Goal: Entertainment & Leisure: Consume media (video, audio)

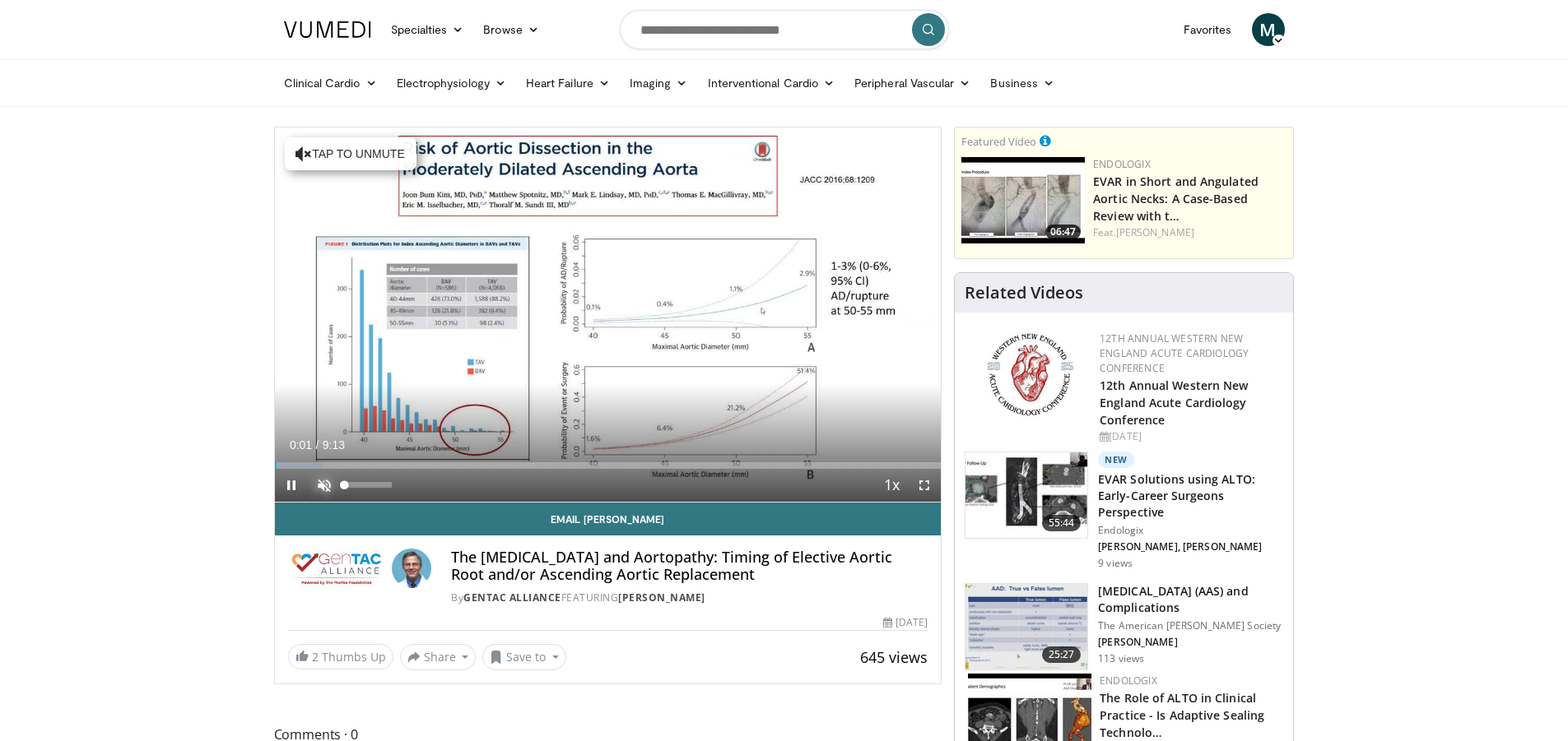
click at [318, 486] on span "Video Player" at bounding box center [324, 485] width 33 height 33
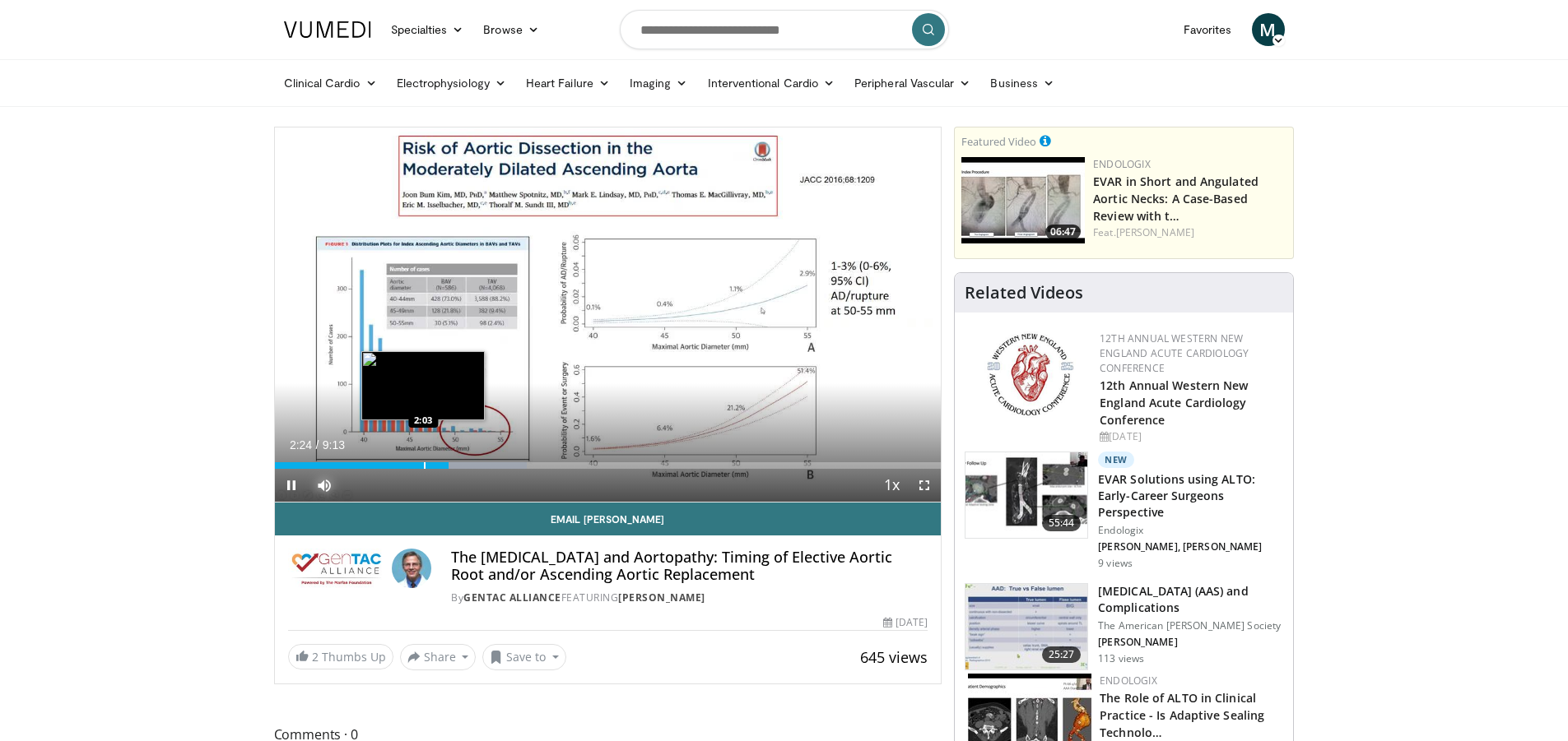
click at [425, 466] on div "Progress Bar" at bounding box center [424, 465] width 2 height 6
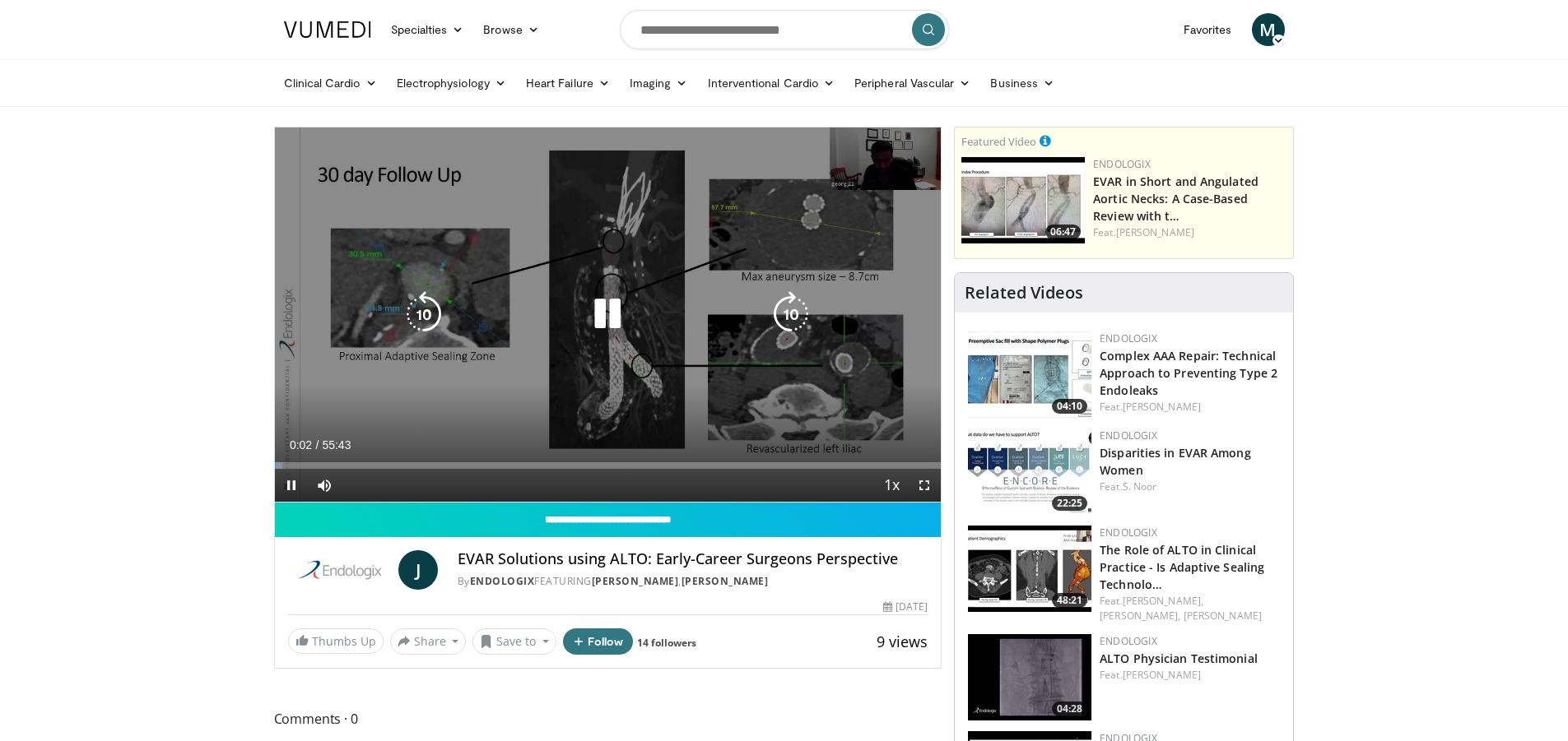
click at [608, 314] on icon "Video Player" at bounding box center [607, 314] width 46 height 46
